Goal: Task Accomplishment & Management: Use online tool/utility

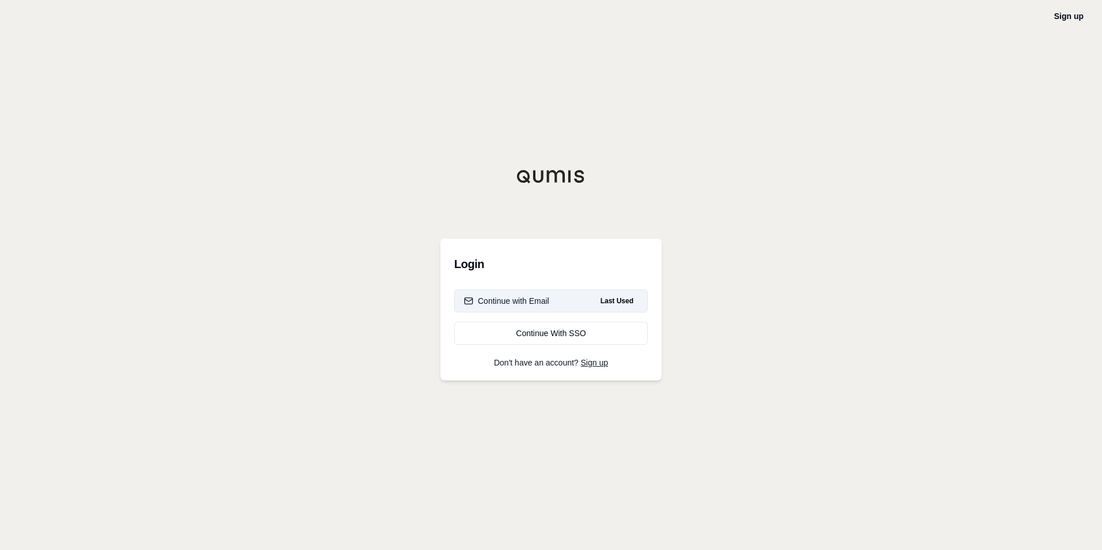
click at [491, 298] on div "Continue with Email" at bounding box center [506, 301] width 85 height 12
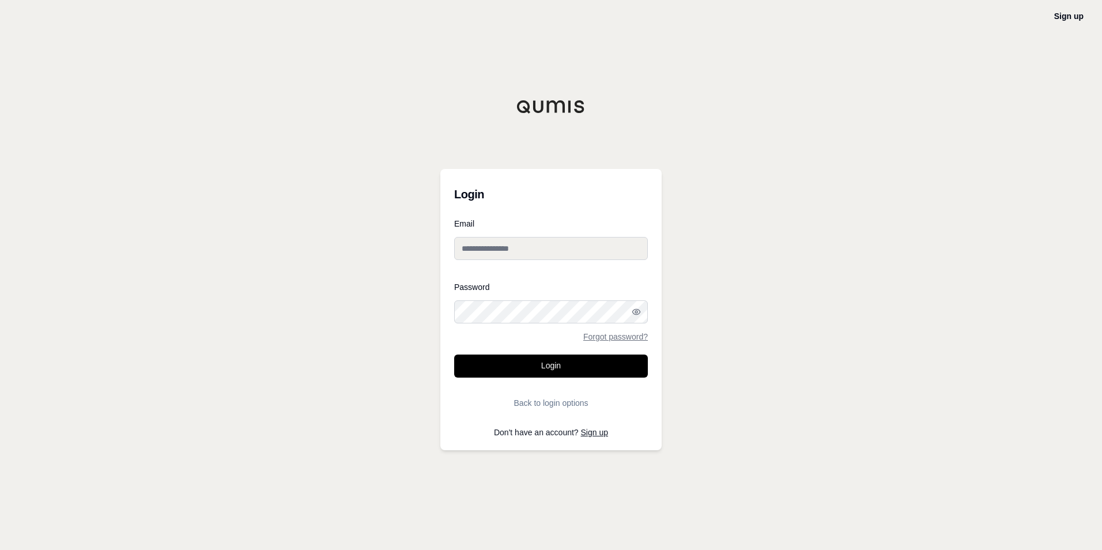
type input "**********"
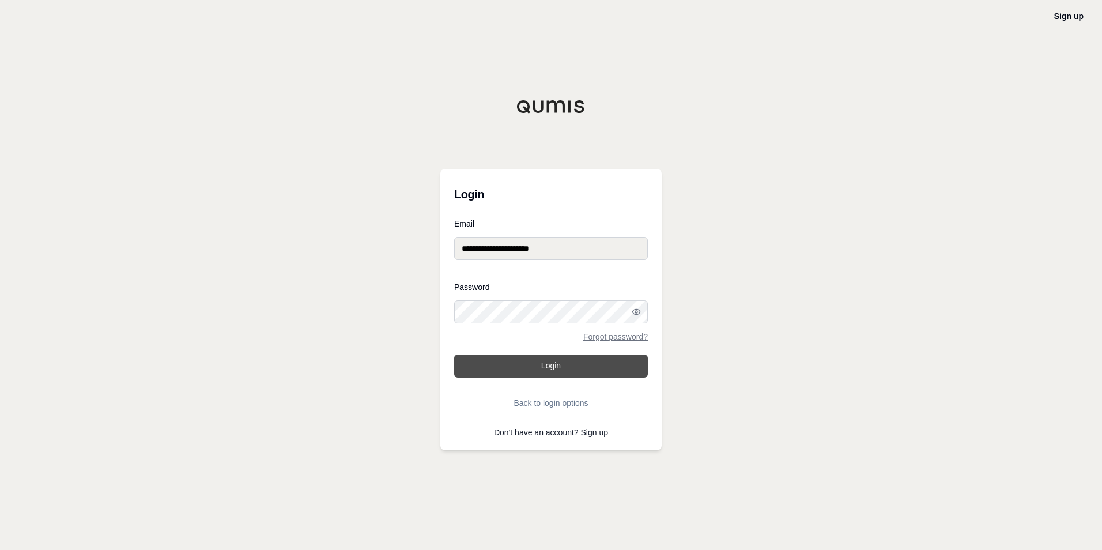
click at [497, 369] on button "Login" at bounding box center [551, 365] width 194 height 23
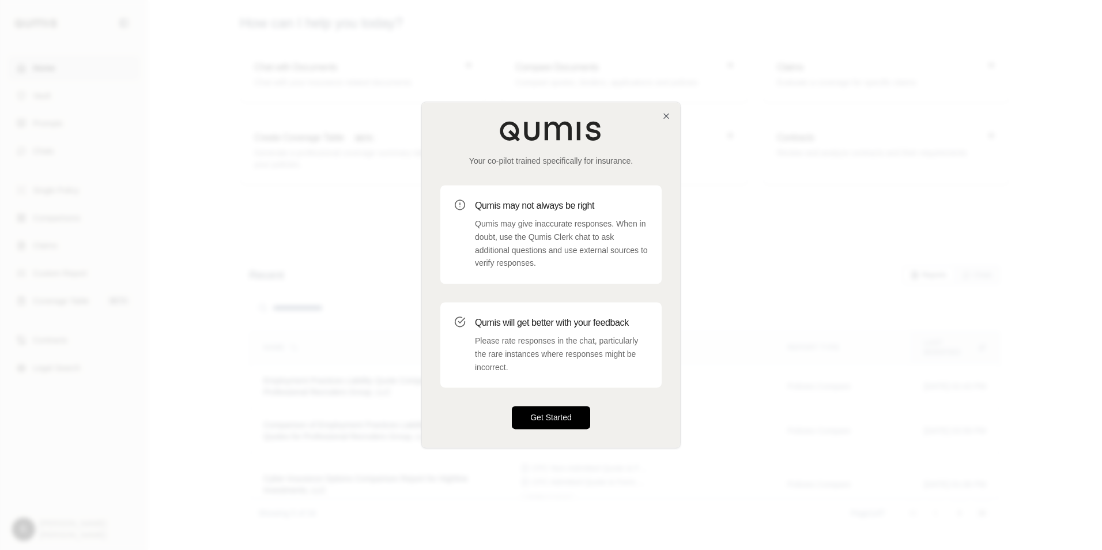
click at [545, 410] on button "Get Started" at bounding box center [551, 417] width 78 height 23
